Goal: Information Seeking & Learning: Learn about a topic

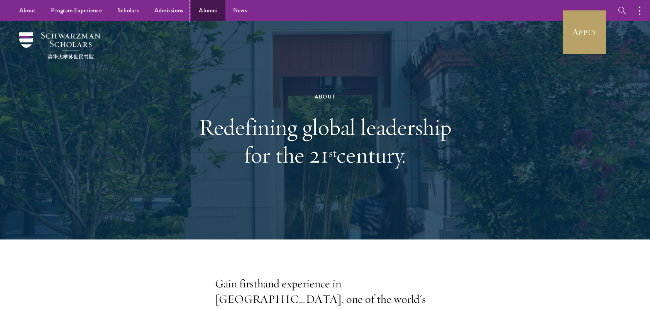
click at [194, 11] on link "Alumni" at bounding box center [208, 10] width 34 height 21
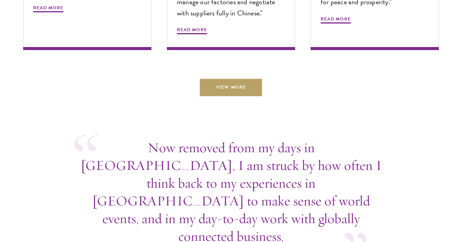
scroll to position [2703, 0]
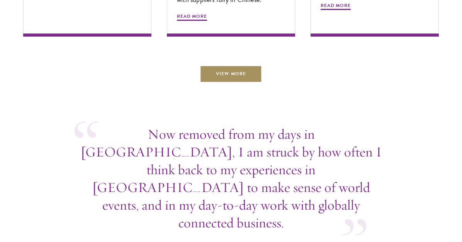
click at [241, 75] on link "View More" at bounding box center [231, 74] width 62 height 17
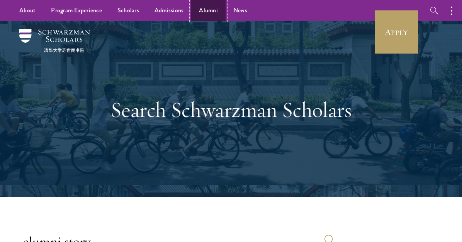
click at [210, 12] on link "Alumni" at bounding box center [208, 10] width 34 height 21
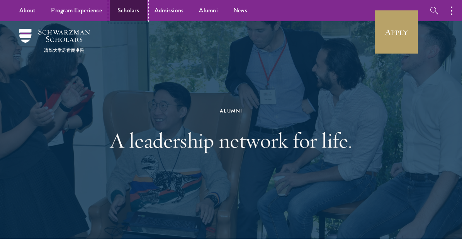
click at [134, 11] on link "Scholars" at bounding box center [128, 10] width 37 height 21
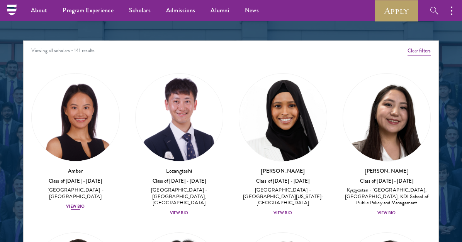
scroll to position [927, 0]
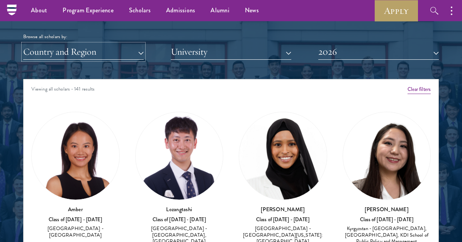
click at [78, 51] on button "Country and Region" at bounding box center [83, 52] width 120 height 16
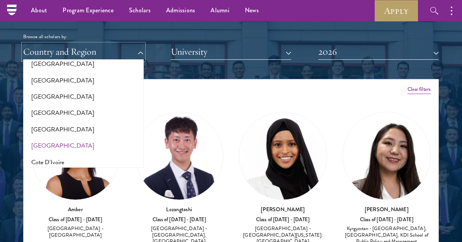
scroll to position [270, 0]
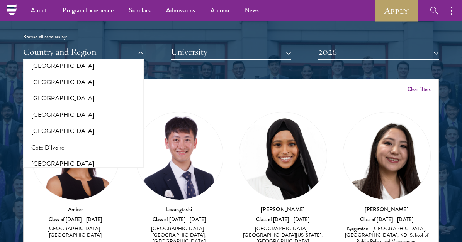
click at [41, 78] on button "[GEOGRAPHIC_DATA]" at bounding box center [83, 82] width 116 height 16
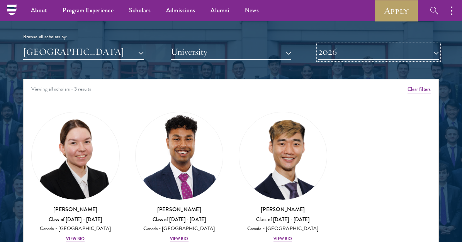
click at [346, 58] on button "2026" at bounding box center [378, 52] width 120 height 16
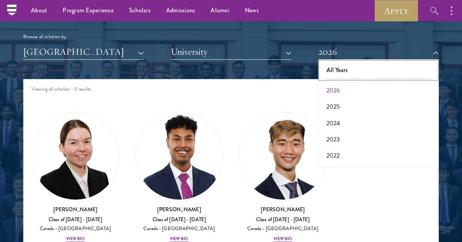
click at [349, 67] on button "All Years" at bounding box center [378, 70] width 116 height 16
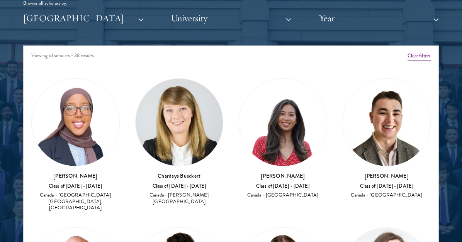
scroll to position [1004, 0]
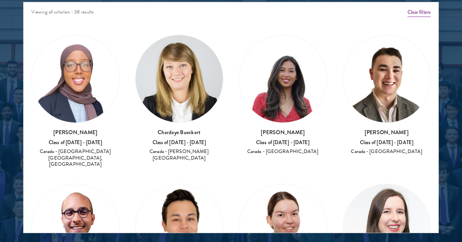
click at [279, 104] on img at bounding box center [283, 79] width 88 height 88
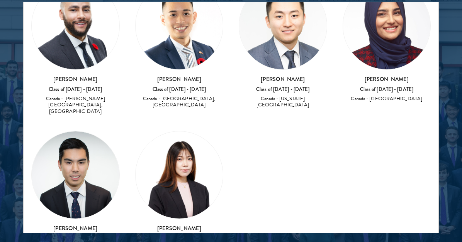
scroll to position [1238, 0]
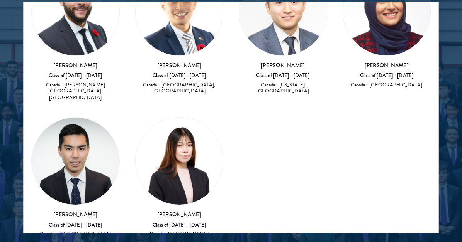
click at [95, 131] on img at bounding box center [76, 162] width 88 height 88
click at [73, 135] on img at bounding box center [76, 162] width 88 height 88
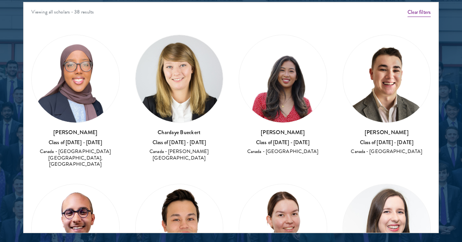
scroll to position [0, 0]
click at [311, 72] on img at bounding box center [283, 79] width 88 height 88
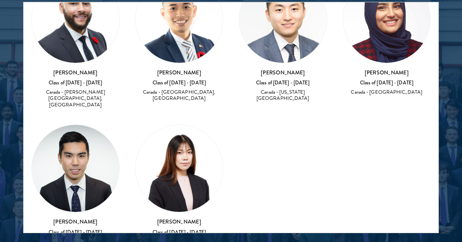
scroll to position [1238, 0]
